Goal: Information Seeking & Learning: Learn about a topic

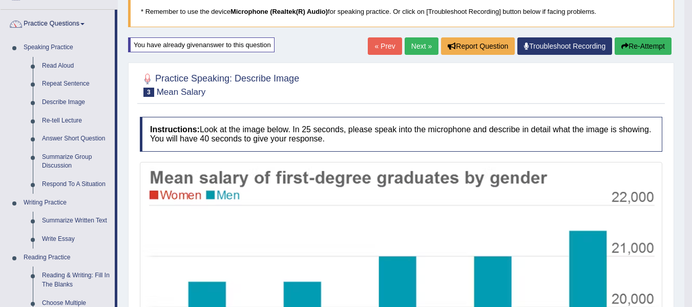
scroll to position [68, 0]
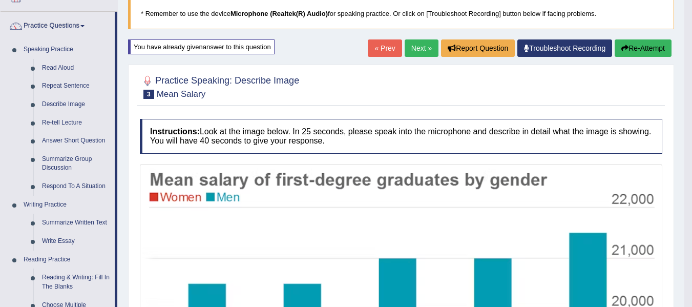
click at [413, 51] on link "Next »" at bounding box center [422, 47] width 34 height 17
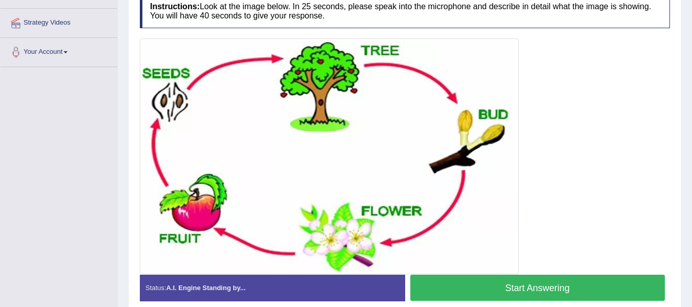
click at [546, 290] on button "Start Answering" at bounding box center [538, 288] width 255 height 26
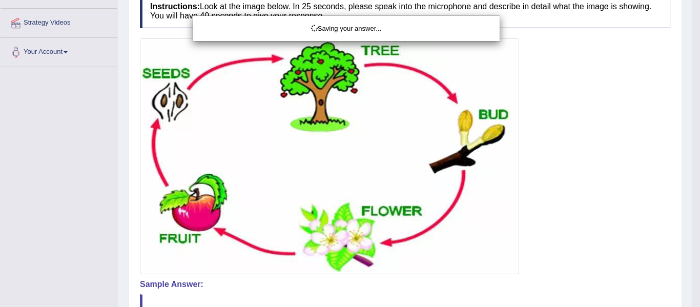
drag, startPoint x: 53, startPoint y: 216, endPoint x: 99, endPoint y: 188, distance: 53.9
click at [53, 216] on div "Saving your answer..." at bounding box center [350, 153] width 700 height 307
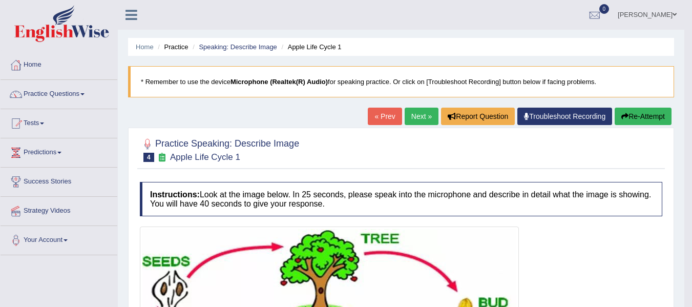
click at [655, 115] on button "Re-Attempt" at bounding box center [643, 116] width 57 height 17
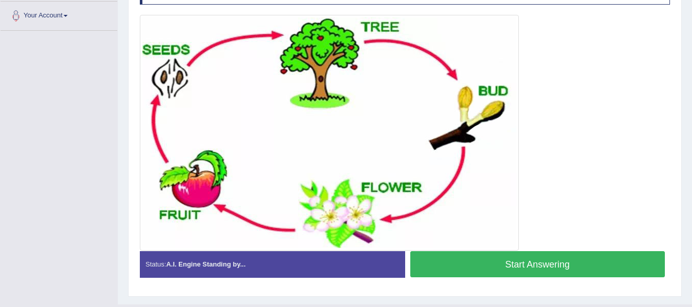
scroll to position [239, 0]
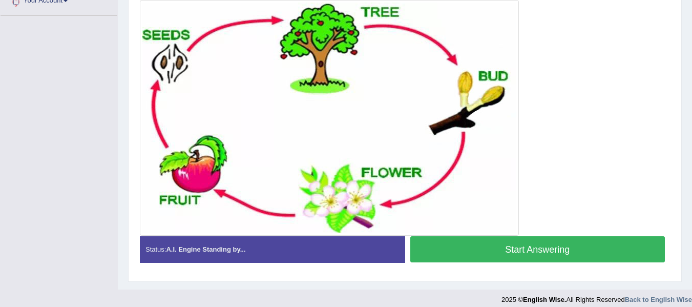
click at [475, 248] on button "Start Answering" at bounding box center [538, 249] width 255 height 26
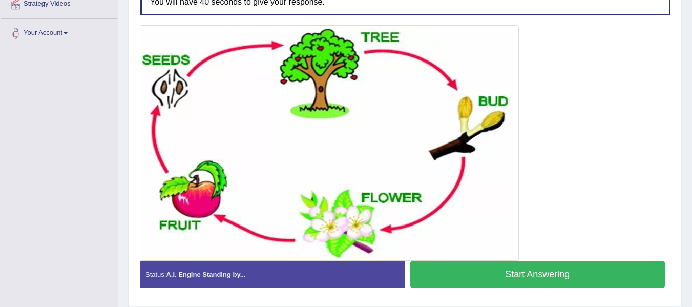
scroll to position [188, 0]
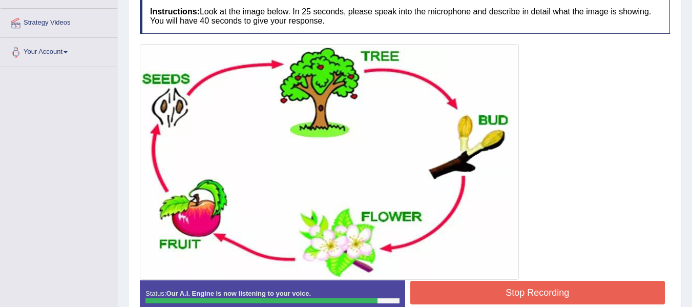
click at [611, 186] on div at bounding box center [405, 162] width 531 height 236
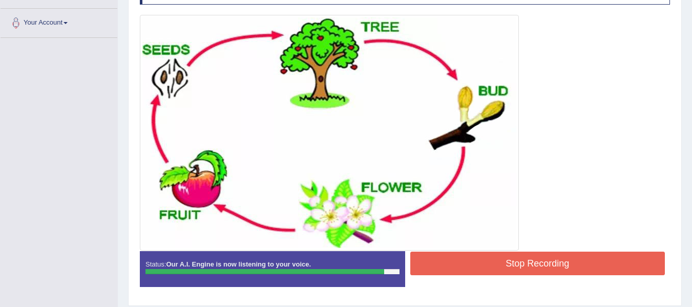
scroll to position [222, 0]
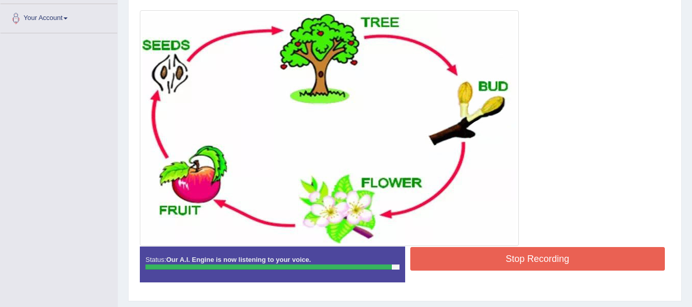
click at [498, 254] on button "Stop Recording" at bounding box center [538, 259] width 255 height 24
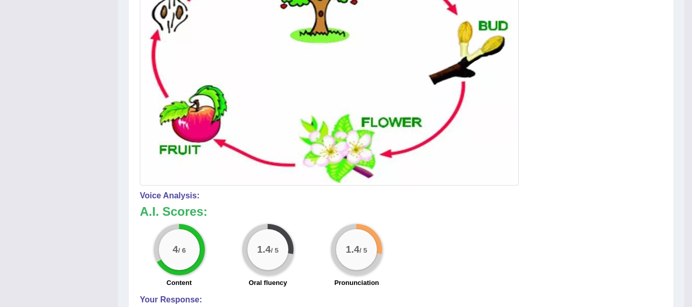
scroll to position [273, 0]
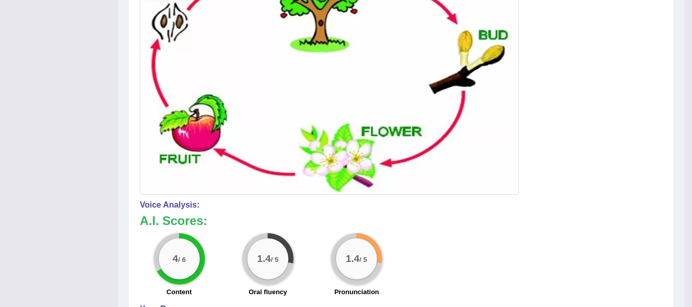
click at [90, 157] on div "Toggle navigation Home Practice Questions Speaking Practice Read Aloud Repeat S…" at bounding box center [342, 106] width 685 height 759
